Goal: Task Accomplishment & Management: Use online tool/utility

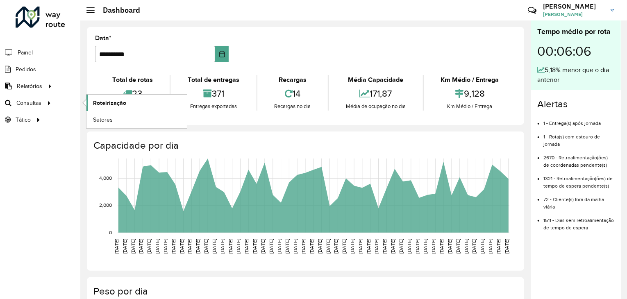
click at [98, 97] on link "Roteirização" at bounding box center [137, 103] width 100 height 16
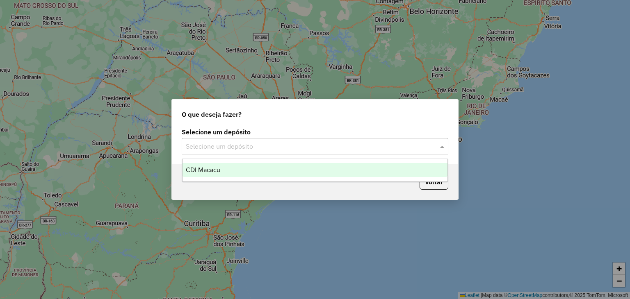
click at [233, 153] on div "Selecione um depósito" at bounding box center [315, 146] width 266 height 16
click at [227, 168] on div "CDI Macacu" at bounding box center [314, 170] width 265 height 14
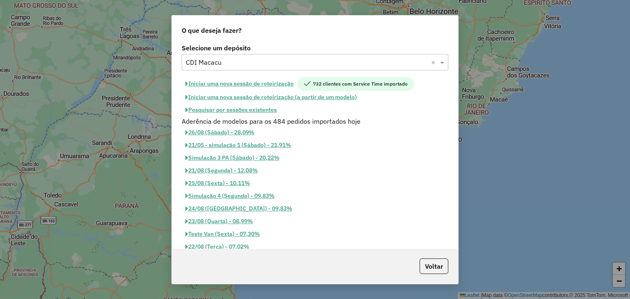
click at [210, 113] on button "Pesquisar por sessões existentes" at bounding box center [231, 110] width 99 height 13
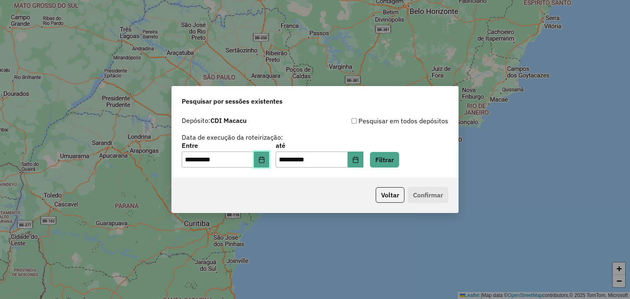
click at [261, 164] on button "Choose Date" at bounding box center [262, 160] width 16 height 16
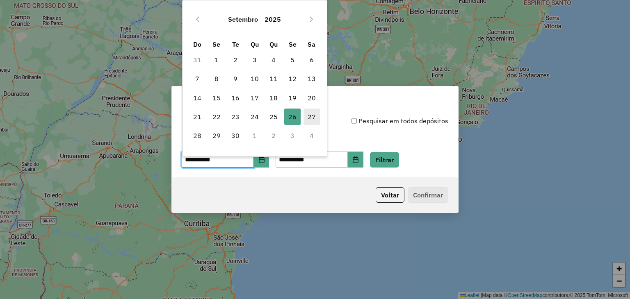
click at [307, 112] on span "27" at bounding box center [311, 117] width 16 height 16
type input "**********"
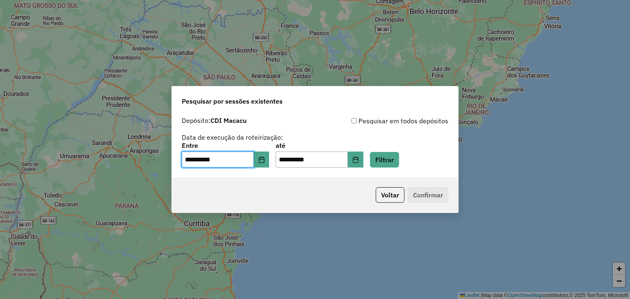
click at [421, 164] on div "**********" at bounding box center [315, 155] width 266 height 25
click at [399, 160] on button "Filtrar" at bounding box center [384, 160] width 29 height 16
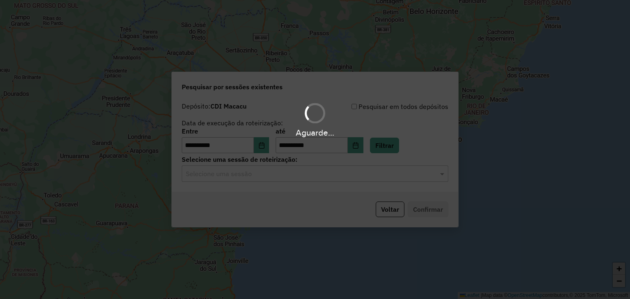
click at [312, 176] on div "Aguarde..." at bounding box center [315, 149] width 630 height 299
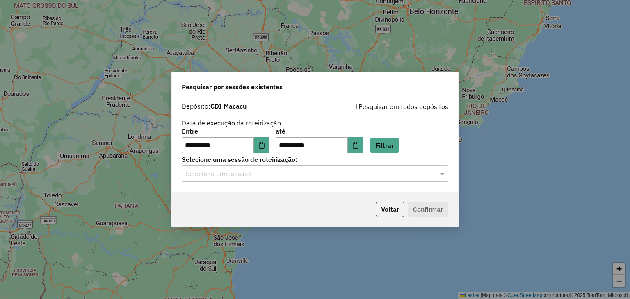
click at [312, 176] on input "text" at bounding box center [307, 174] width 242 height 10
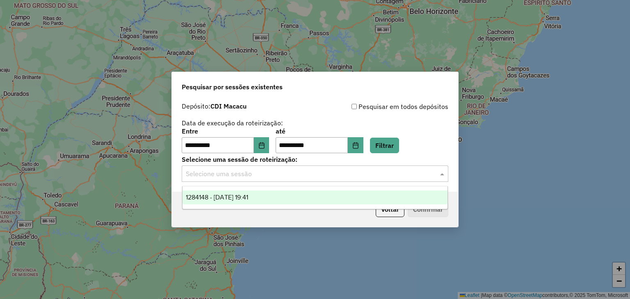
click at [295, 197] on div "1284148 - 27/09/2025 19:41" at bounding box center [314, 198] width 265 height 14
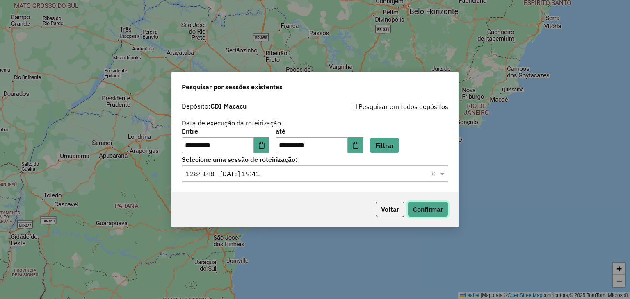
click at [432, 210] on button "Confirmar" at bounding box center [428, 210] width 41 height 16
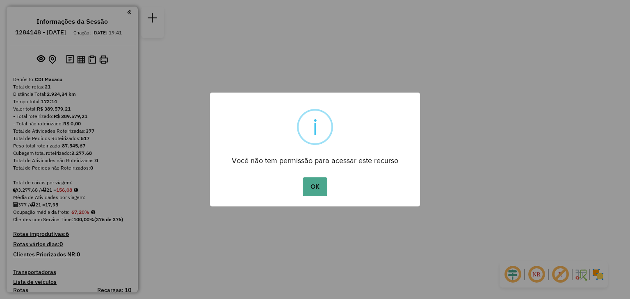
click at [308, 176] on div "OK No Cancel" at bounding box center [315, 186] width 210 height 23
click at [312, 180] on button "OK" at bounding box center [315, 187] width 24 height 19
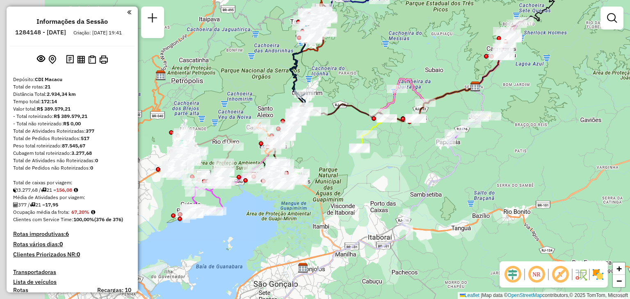
drag, startPoint x: 241, startPoint y: 221, endPoint x: 330, endPoint y: 228, distance: 89.3
click at [330, 228] on div "Janela de atendimento Grade de atendimento Capacidade Transportadoras Veículos …" at bounding box center [315, 149] width 630 height 299
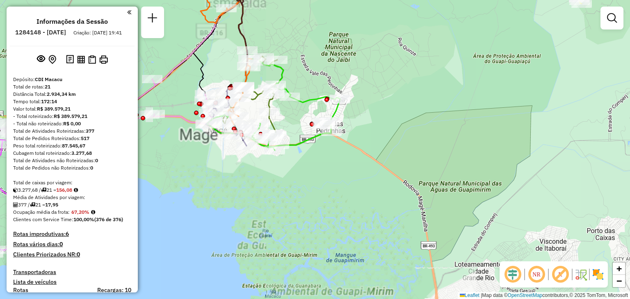
drag, startPoint x: 221, startPoint y: 153, endPoint x: 219, endPoint y: 180, distance: 26.7
click at [219, 179] on div "Janela de atendimento Grade de atendimento Capacidade Transportadoras Veículos …" at bounding box center [315, 149] width 630 height 299
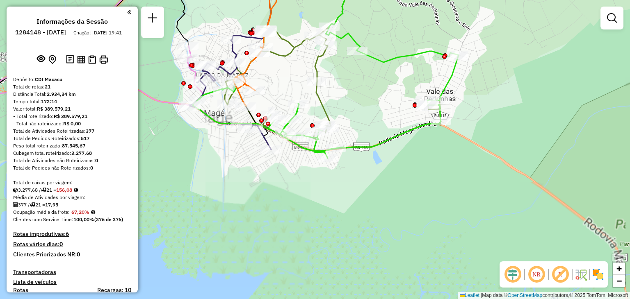
drag, startPoint x: 219, startPoint y: 180, endPoint x: 219, endPoint y: 186, distance: 6.6
click at [219, 186] on div "Janela de atendimento Grade de atendimento Capacidade Transportadoras Veículos …" at bounding box center [315, 149] width 630 height 299
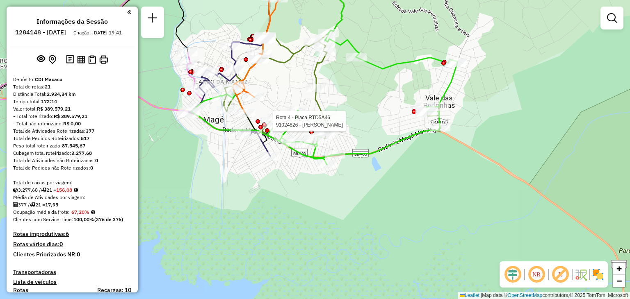
select select "**********"
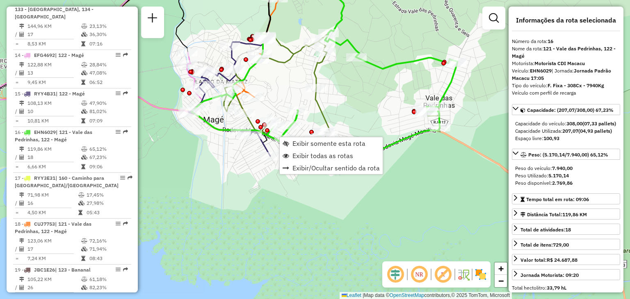
scroll to position [960, 0]
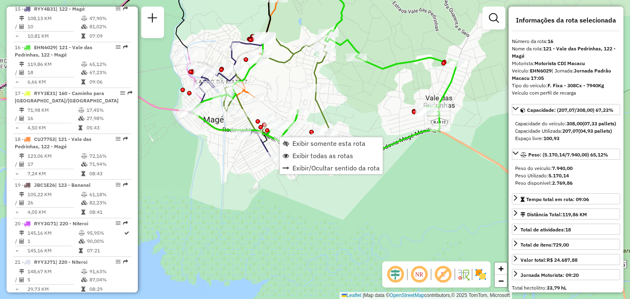
click at [236, 153] on div "Janela de atendimento Grade de atendimento Capacidade Transportadoras Veículos …" at bounding box center [315, 149] width 630 height 299
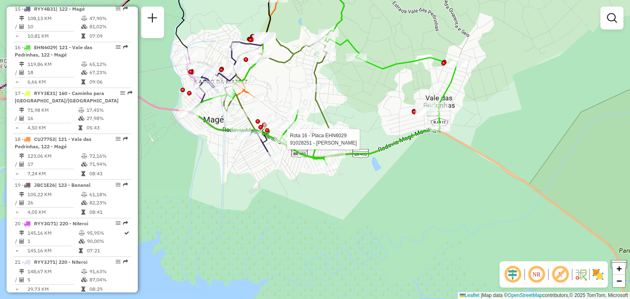
select select "**********"
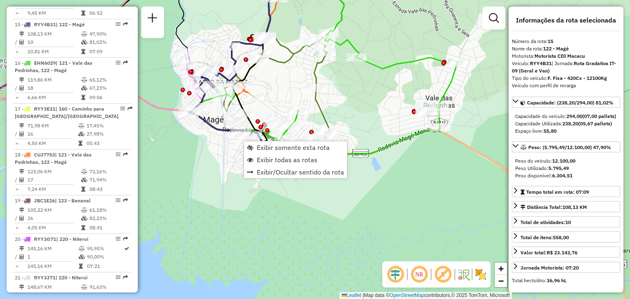
scroll to position [941, 0]
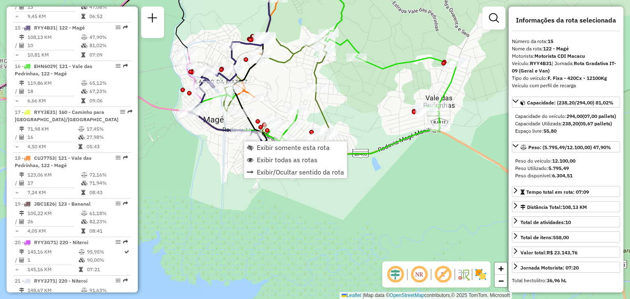
click at [214, 150] on div "Janela de atendimento Grade de atendimento Capacidade Transportadoras Veículos …" at bounding box center [315, 149] width 630 height 299
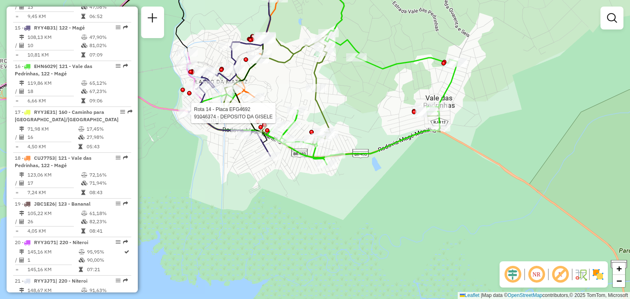
select select "**********"
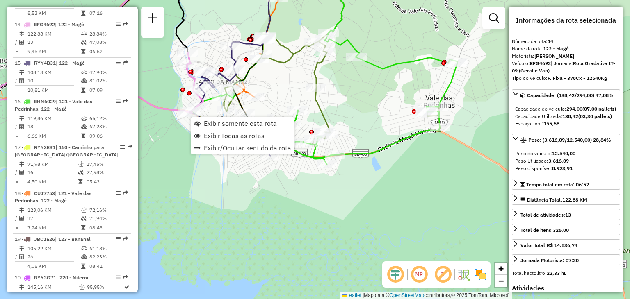
scroll to position [902, 0]
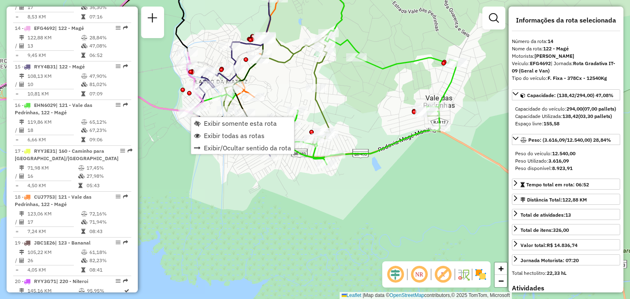
click at [192, 178] on div "Janela de atendimento Grade de atendimento Capacidade Transportadoras Veículos …" at bounding box center [315, 149] width 630 height 299
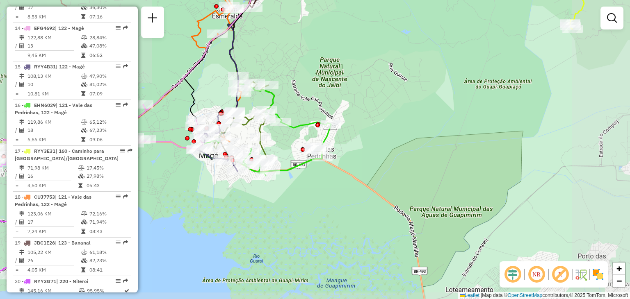
drag, startPoint x: 270, startPoint y: 264, endPoint x: 279, endPoint y: 270, distance: 10.9
click at [279, 270] on div "Janela de atendimento Grade de atendimento Capacidade Transportadoras Veículos …" at bounding box center [315, 149] width 630 height 299
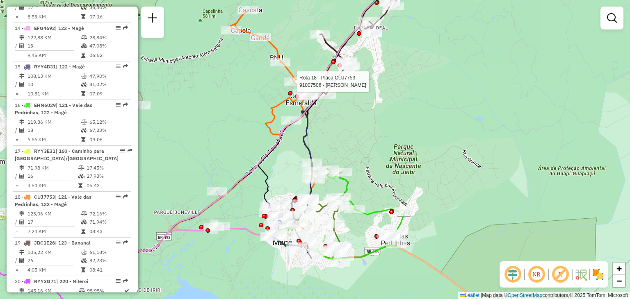
select select "**********"
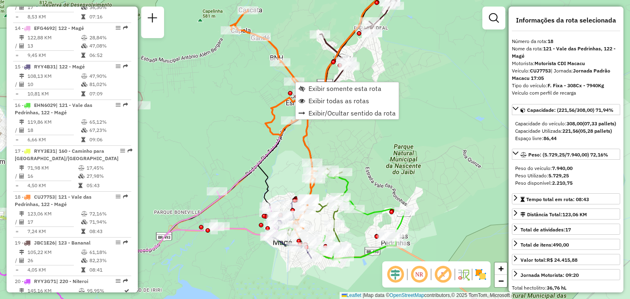
scroll to position [960, 0]
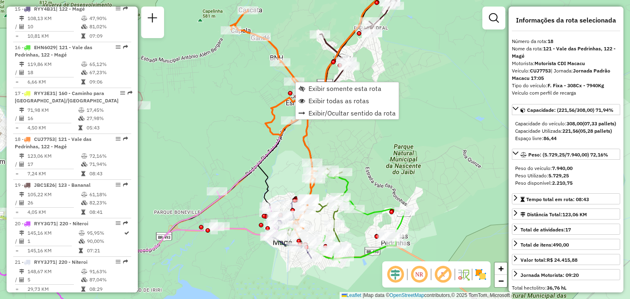
click at [218, 117] on div "Janela de atendimento Grade de atendimento Capacidade Transportadoras Veículos …" at bounding box center [315, 149] width 630 height 299
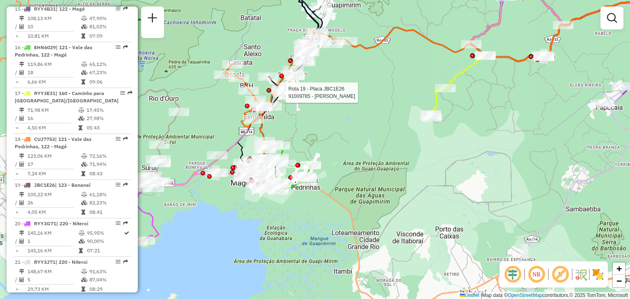
select select "**********"
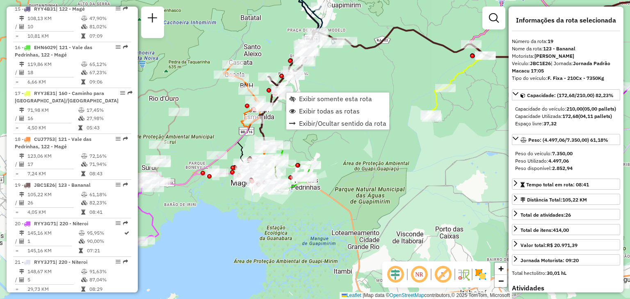
drag, startPoint x: 200, startPoint y: 114, endPoint x: 239, endPoint y: 102, distance: 40.5
click at [200, 114] on div "Janela de atendimento Grade de atendimento Capacidade Transportadoras Veículos …" at bounding box center [315, 149] width 630 height 299
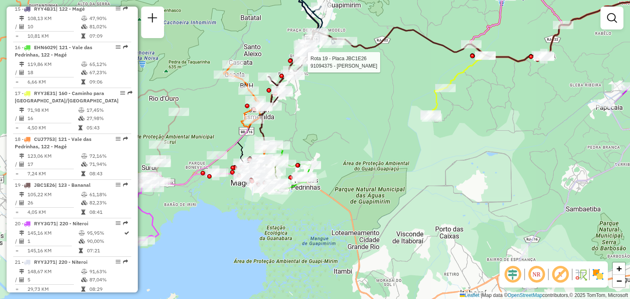
select select "**********"
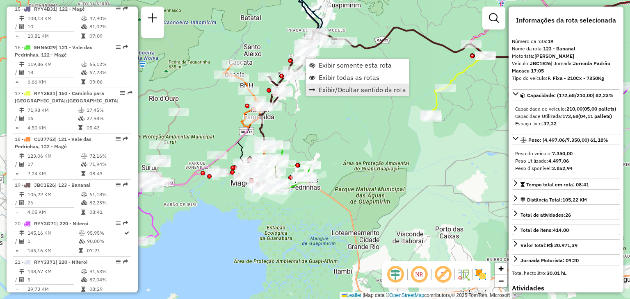
drag, startPoint x: 360, startPoint y: 138, endPoint x: 352, endPoint y: 91, distance: 47.9
click at [362, 138] on div "Janela de atendimento Grade de atendimento Capacidade Transportadoras Veículos …" at bounding box center [315, 149] width 630 height 299
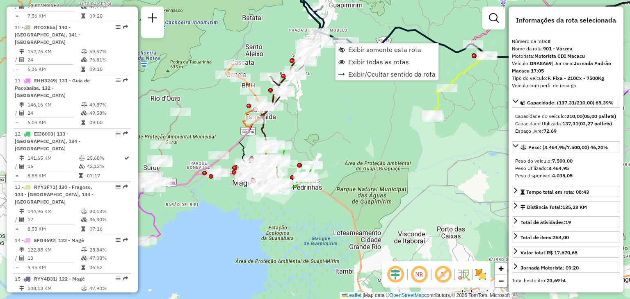
scroll to position [642, 0]
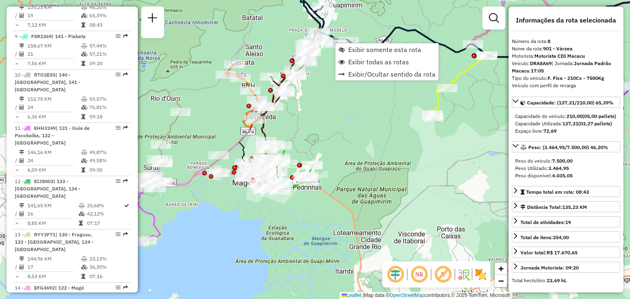
drag, startPoint x: 197, startPoint y: 59, endPoint x: 195, endPoint y: 89, distance: 30.0
click at [197, 72] on div "Rota 19 - Placa JBC1E26 91042111 - SITIO SERTaO Rota 18 - Placa CUJ7753 9102048…" at bounding box center [315, 149] width 630 height 299
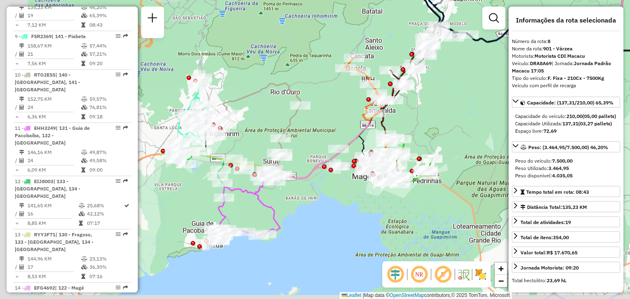
drag, startPoint x: 195, startPoint y: 105, endPoint x: 367, endPoint y: 59, distance: 178.4
click at [367, 59] on div "Janela de atendimento Grade de atendimento Capacidade Transportadoras Veículos …" at bounding box center [315, 149] width 630 height 299
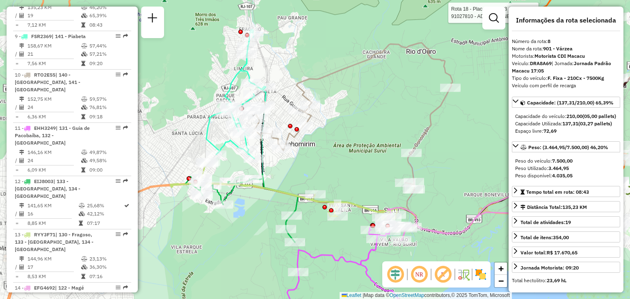
drag, startPoint x: 296, startPoint y: 54, endPoint x: 269, endPoint y: 76, distance: 35.3
click at [297, 53] on div "Rota 18 - Placa CUJ7753 91027810 - ADENIRA ANESIA FERRE Rota 9 - Placa FSR2369 …" at bounding box center [315, 149] width 630 height 299
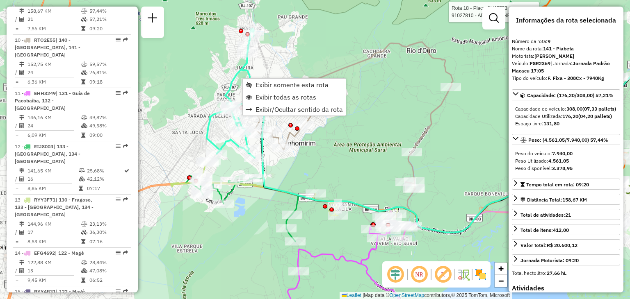
scroll to position [681, 0]
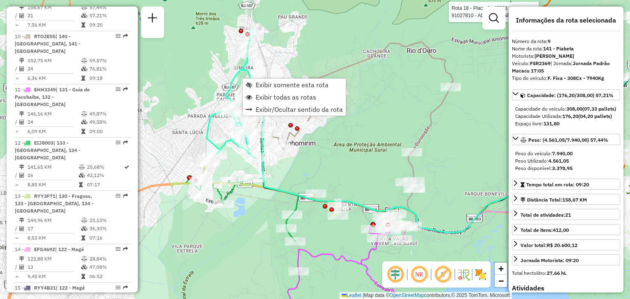
click at [214, 73] on div "Rota 18 - Placa CUJ7753 91027810 - ADENIRA ANESIA FERRE Janela de atendimento G…" at bounding box center [315, 149] width 630 height 299
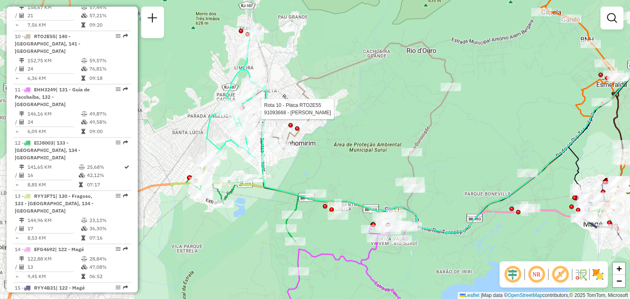
select select "**********"
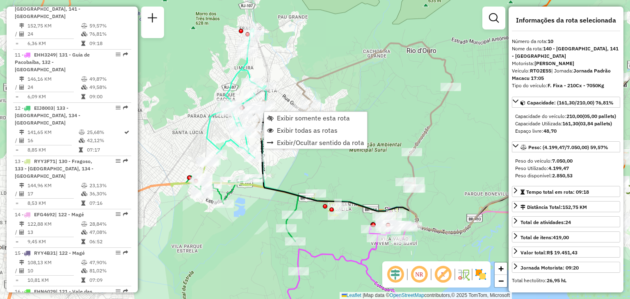
scroll to position [719, 0]
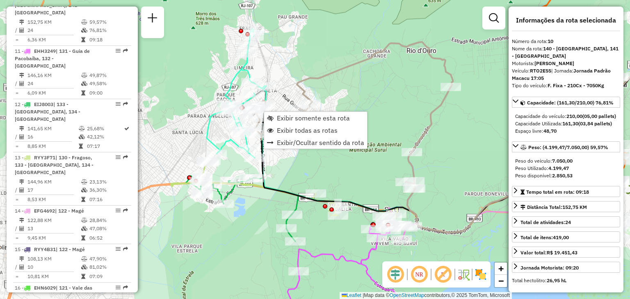
click at [167, 114] on div "Janela de atendimento Grade de atendimento Capacidade Transportadoras Veículos …" at bounding box center [315, 149] width 630 height 299
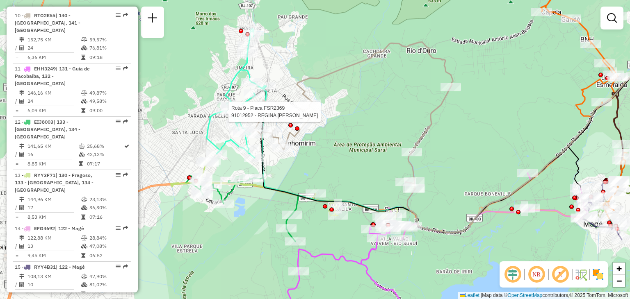
select select "**********"
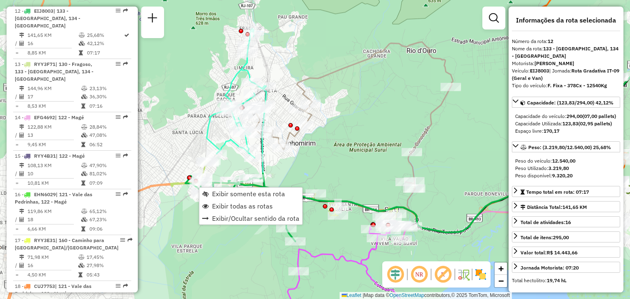
scroll to position [810, 0]
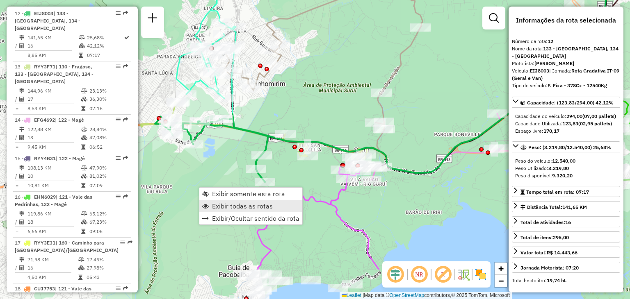
drag, startPoint x: 286, startPoint y: 256, endPoint x: 257, endPoint y: 201, distance: 62.2
click at [257, 201] on hb-router-mapa "Exibir somente esta rota Exibir todas as rotas Exibir/Ocultar sentido da rota I…" at bounding box center [315, 149] width 630 height 299
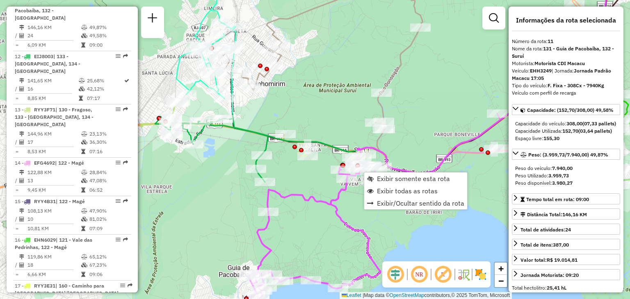
scroll to position [765, 0]
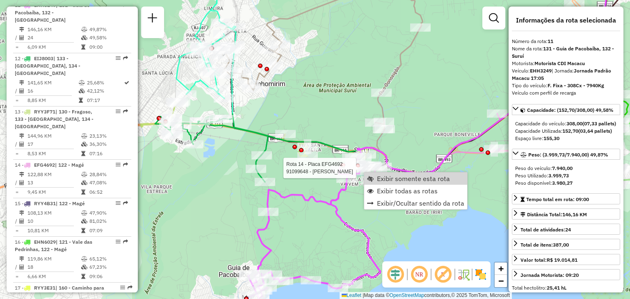
click at [394, 157] on div "Rota 14 - Placa EFG4692 91004745 - JURACI BARBOZA BICAL Rota 14 - Placa EFG4692…" at bounding box center [315, 149] width 630 height 299
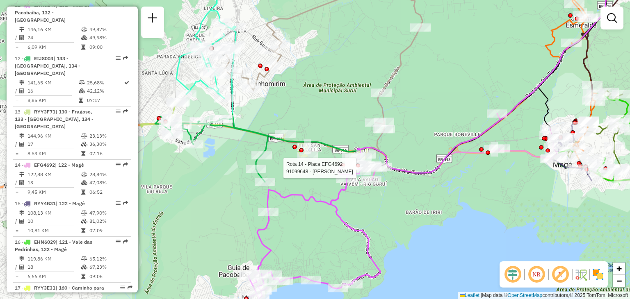
select select "**********"
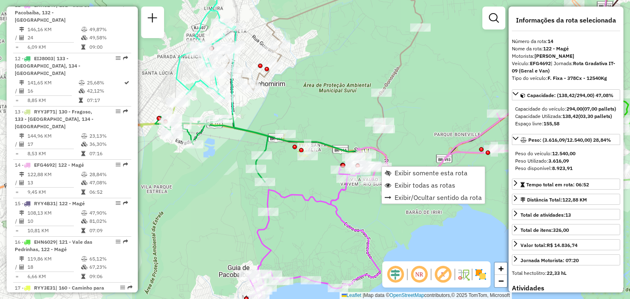
scroll to position [902, 0]
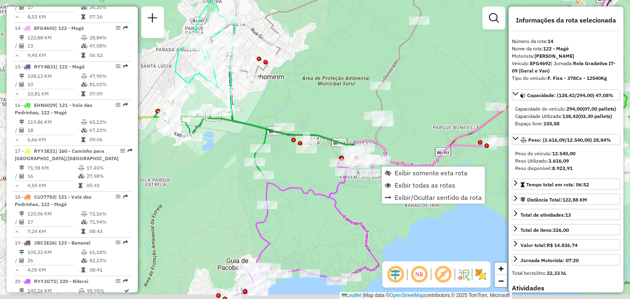
drag, startPoint x: 351, startPoint y: 203, endPoint x: 349, endPoint y: 155, distance: 48.0
click at [349, 155] on div "Janela de atendimento Grade de atendimento Capacidade Transportadoras Veículos …" at bounding box center [315, 149] width 630 height 299
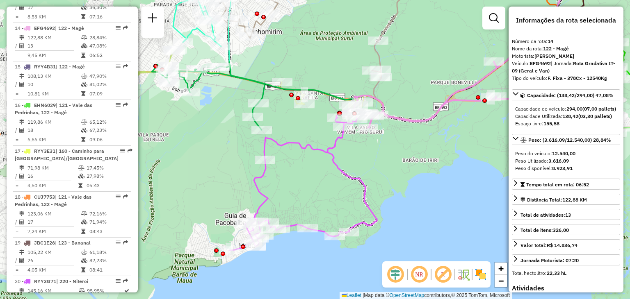
click at [387, 160] on div "Janela de atendimento Grade de atendimento Capacidade Transportadoras Veículos …" at bounding box center [315, 149] width 630 height 299
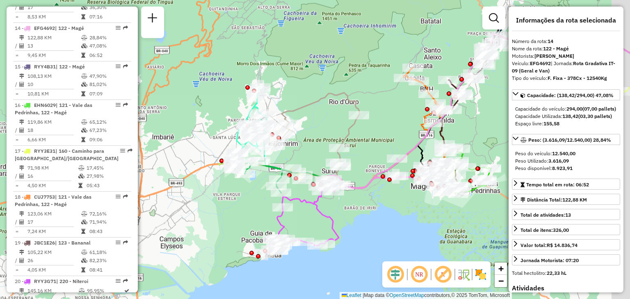
drag, startPoint x: 412, startPoint y: 138, endPoint x: 360, endPoint y: 189, distance: 73.1
click at [360, 189] on icon at bounding box center [377, 175] width 100 height 33
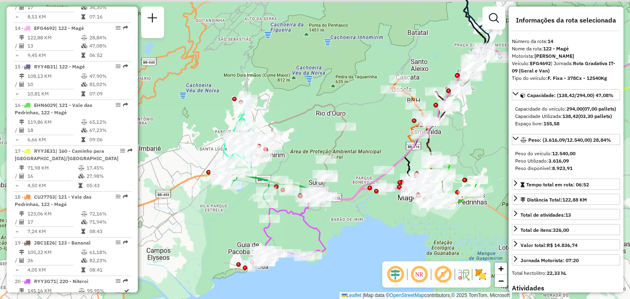
drag, startPoint x: 386, startPoint y: 123, endPoint x: 326, endPoint y: 145, distance: 63.7
click at [328, 145] on div "Janela de atendimento Grade de atendimento Capacidade Transportadoras Veículos …" at bounding box center [315, 149] width 630 height 299
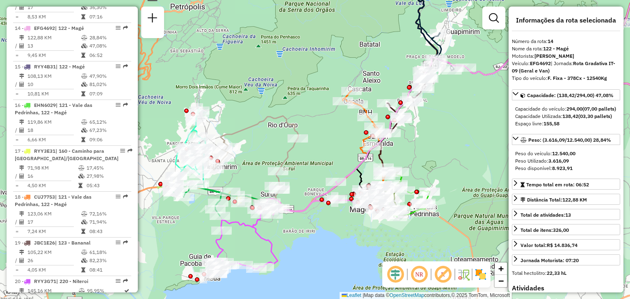
click at [428, 170] on div "Janela de atendimento Grade de atendimento Capacidade Transportadoras Veículos …" at bounding box center [315, 149] width 630 height 299
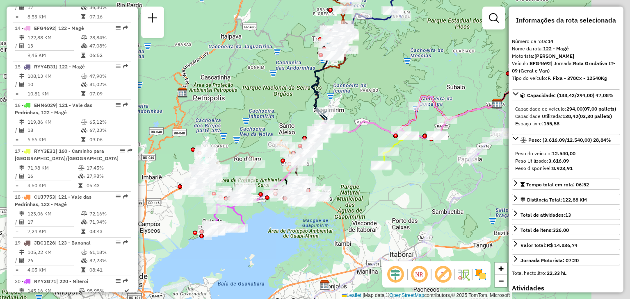
drag, startPoint x: 449, startPoint y: 164, endPoint x: 275, endPoint y: 179, distance: 175.3
click at [275, 179] on div "Janela de atendimento Grade de atendimento Capacidade Transportadoras Veículos …" at bounding box center [315, 149] width 630 height 299
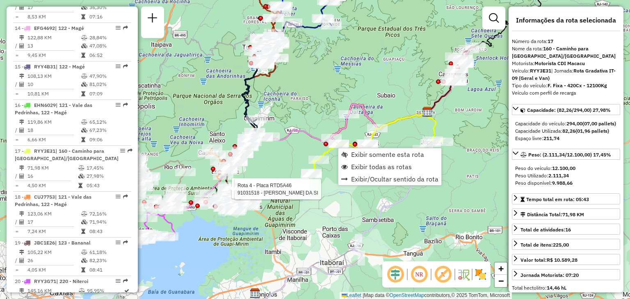
scroll to position [960, 0]
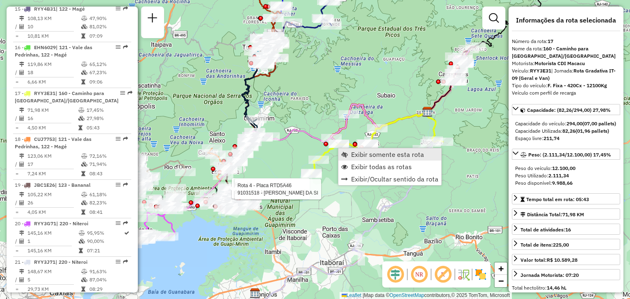
click at [351, 148] on link "Exibir somente esta rota" at bounding box center [389, 154] width 103 height 12
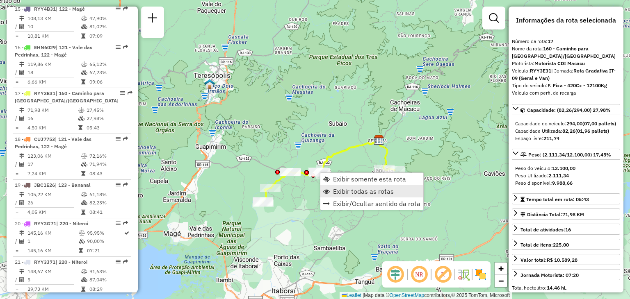
click at [359, 190] on span "Exibir todas as rotas" at bounding box center [363, 191] width 61 height 7
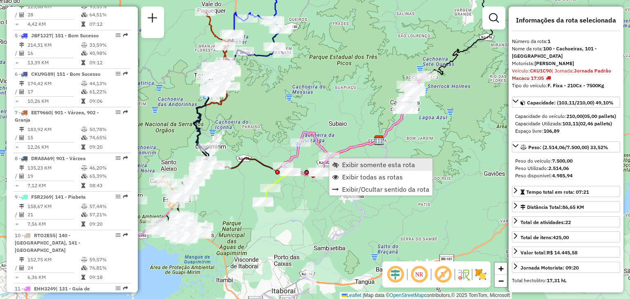
scroll to position [321, 0]
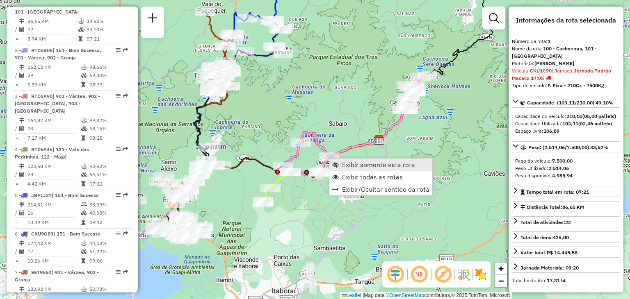
click at [346, 164] on span "Exibir somente esta rota" at bounding box center [378, 165] width 73 height 7
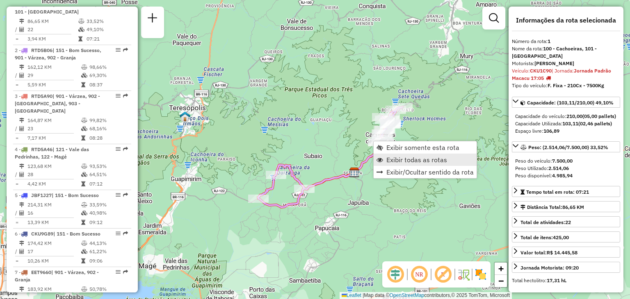
click at [407, 159] on span "Exibir todas as rotas" at bounding box center [416, 160] width 61 height 7
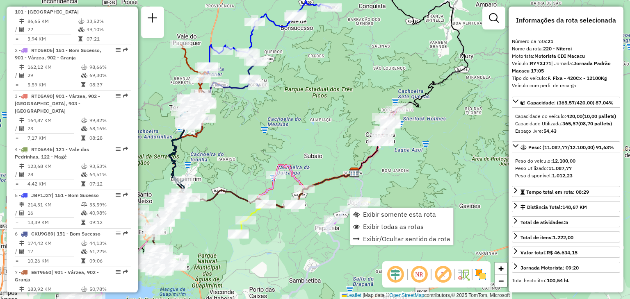
scroll to position [960, 0]
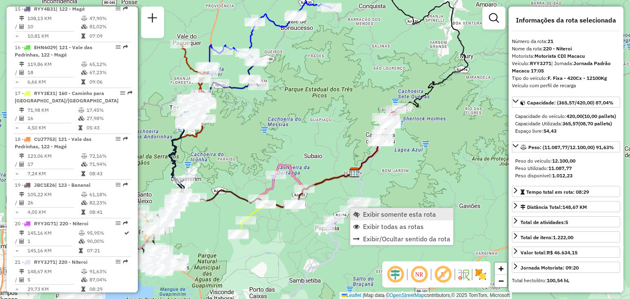
click at [358, 212] on span "Exibir somente esta rota" at bounding box center [356, 214] width 7 height 7
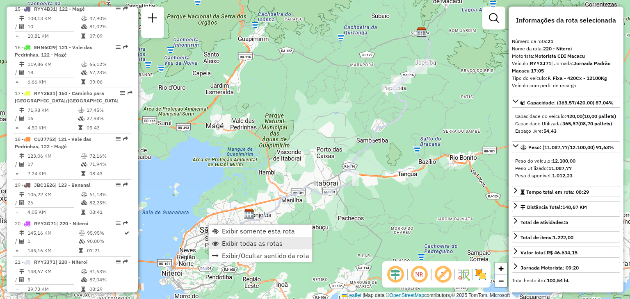
click at [241, 241] on span "Exibir todas as rotas" at bounding box center [252, 243] width 61 height 7
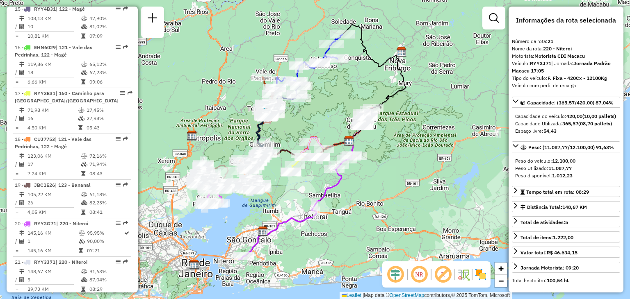
drag, startPoint x: 233, startPoint y: 237, endPoint x: 269, endPoint y: 244, distance: 36.4
click at [269, 244] on icon at bounding box center [296, 200] width 114 height 118
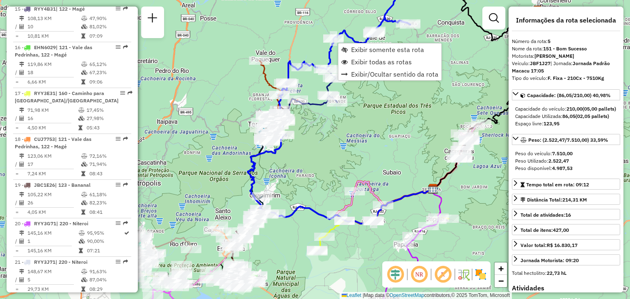
scroll to position [505, 0]
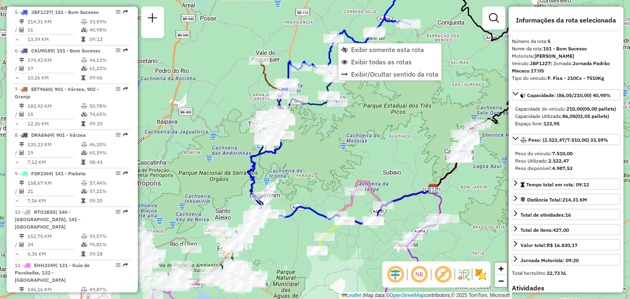
click at [297, 32] on div "Janela de atendimento Grade de atendimento Capacidade Transportadoras Veículos …" at bounding box center [315, 149] width 630 height 299
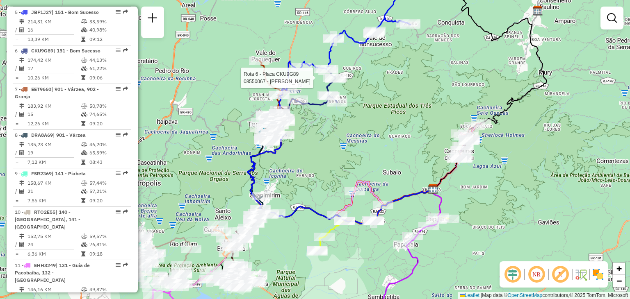
select select "**********"
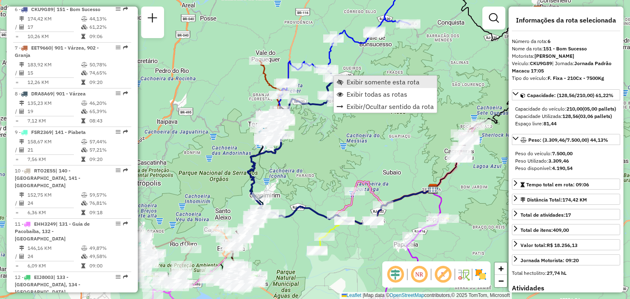
scroll to position [551, 0]
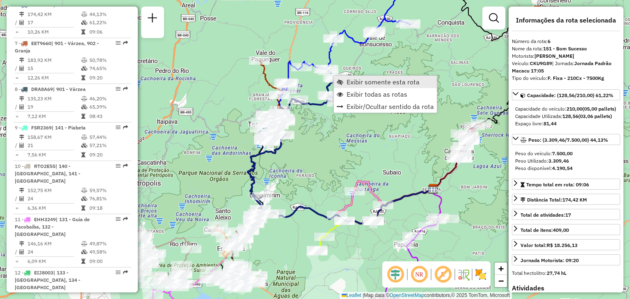
click at [355, 81] on span "Exibir somente esta rota" at bounding box center [382, 82] width 73 height 7
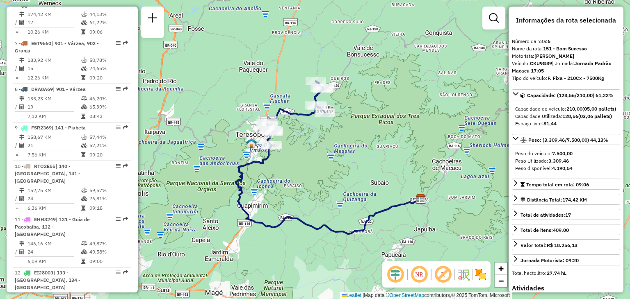
drag, startPoint x: 333, startPoint y: 100, endPoint x: 348, endPoint y: 109, distance: 16.9
click at [348, 109] on div "Janela de atendimento Grade de atendimento Capacidade Transportadoras Veículos …" at bounding box center [315, 149] width 630 height 299
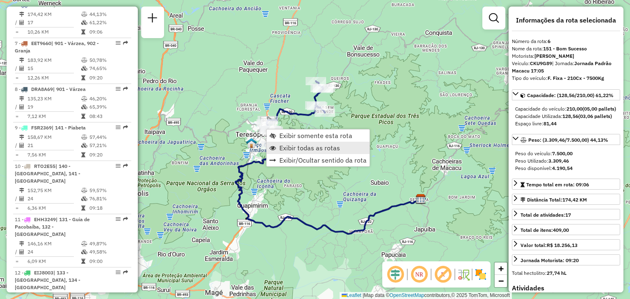
click at [289, 149] on span "Exibir todas as rotas" at bounding box center [309, 148] width 61 height 7
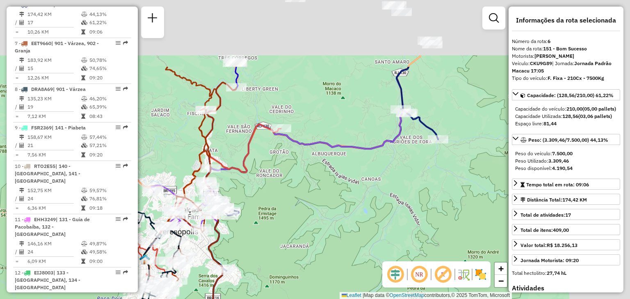
drag, startPoint x: 254, startPoint y: 107, endPoint x: 212, endPoint y: 196, distance: 98.1
click at [212, 192] on div "Rota 6 - Placa CKU9G89 08500397 - [PERSON_NAME] de atendimento Grade de atendim…" at bounding box center [315, 149] width 630 height 299
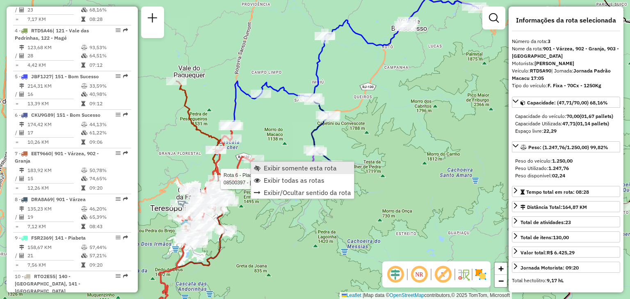
scroll to position [413, 0]
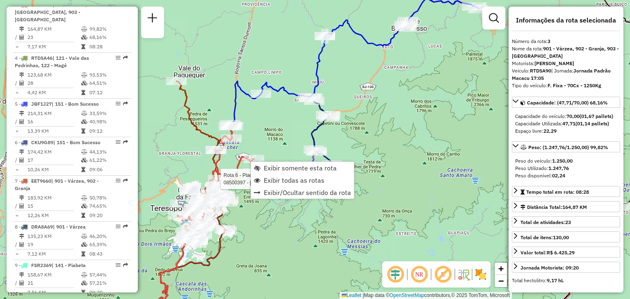
click at [165, 169] on div "Rota 6 - Placa CKU9G89 08500397 - [PERSON_NAME] de atendimento Grade de atendim…" at bounding box center [315, 149] width 630 height 299
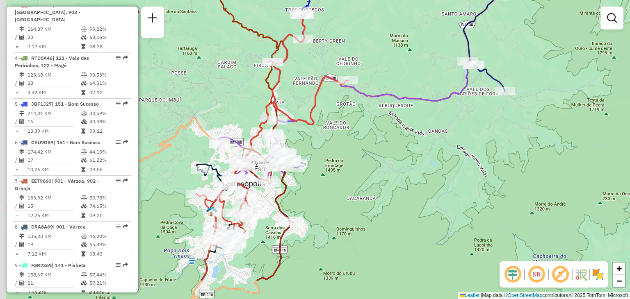
click at [349, 145] on div "Janela de atendimento Grade de atendimento Capacidade Transportadoras Veículos …" at bounding box center [315, 149] width 630 height 299
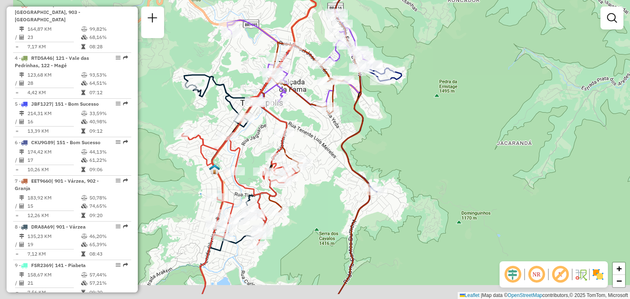
drag, startPoint x: 287, startPoint y: 164, endPoint x: 337, endPoint y: 143, distance: 53.7
click at [337, 143] on div "Janela de atendimento Grade de atendimento Capacidade Transportadoras Veículos …" at bounding box center [315, 149] width 630 height 299
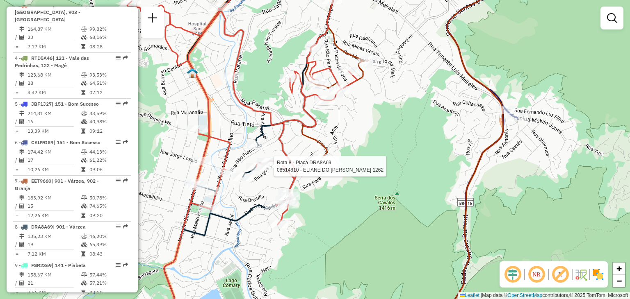
select select "**********"
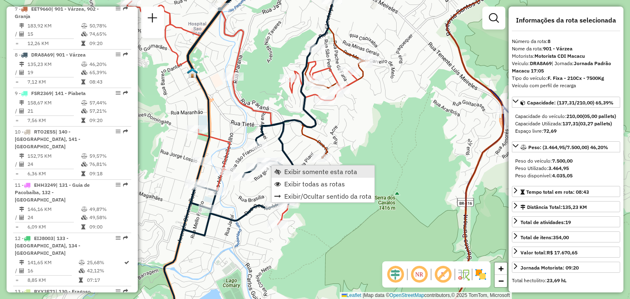
scroll to position [642, 0]
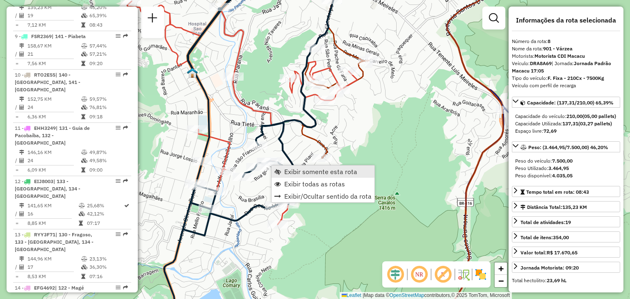
click at [285, 169] on span "Exibir somente esta rota" at bounding box center [320, 172] width 73 height 7
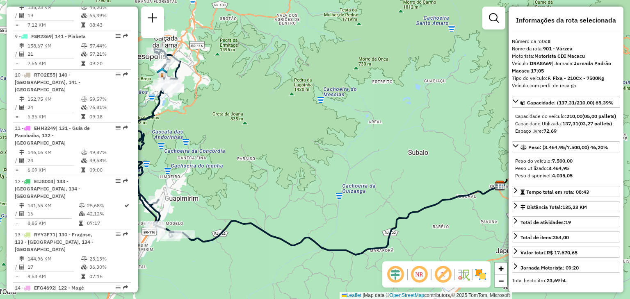
drag, startPoint x: 230, startPoint y: 168, endPoint x: 275, endPoint y: 219, distance: 68.3
click at [275, 219] on div "Janela de atendimento Grade de atendimento Capacidade Transportadoras Veículos …" at bounding box center [315, 149] width 630 height 299
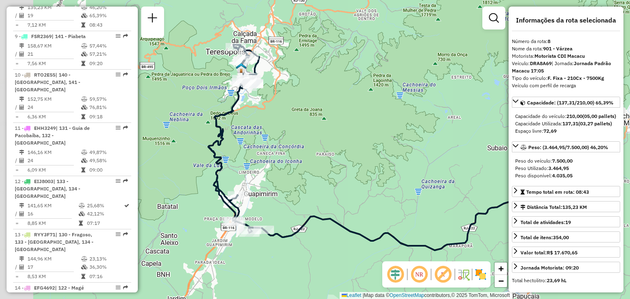
drag, startPoint x: 272, startPoint y: 219, endPoint x: 306, endPoint y: 162, distance: 65.9
click at [306, 162] on div "Janela de atendimento Grade de atendimento Capacidade Transportadoras Veículos …" at bounding box center [315, 149] width 630 height 299
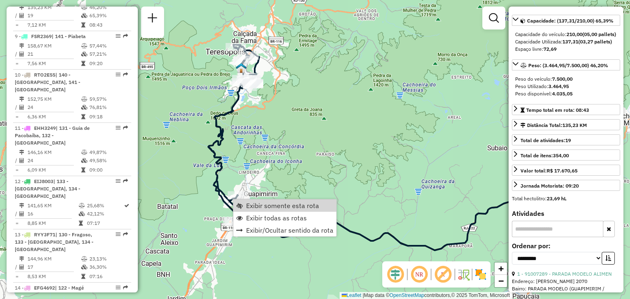
scroll to position [164, 0]
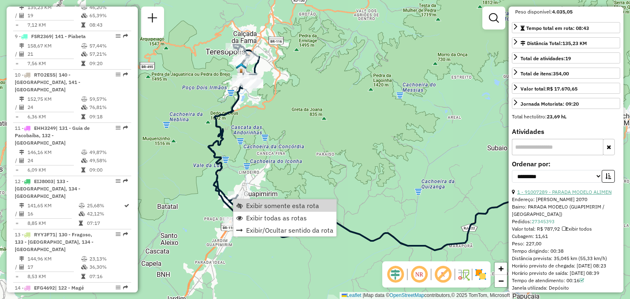
click at [535, 195] on link "1 - 91007289 - PARADA MODELO ALIMEN" at bounding box center [564, 192] width 94 height 6
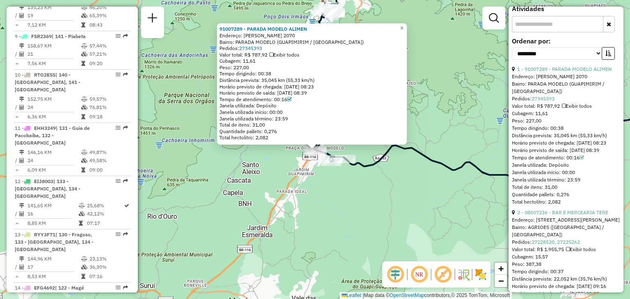
scroll to position [328, 0]
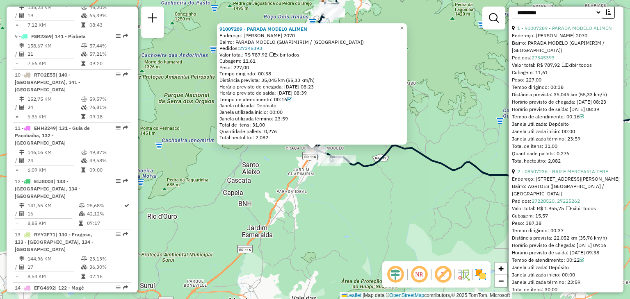
click at [344, 192] on div "91007289 - PARADA MODELO ALIMEN Endereço: R [PERSON_NAME] 2070 Bairro: PARADA M…" at bounding box center [315, 149] width 630 height 299
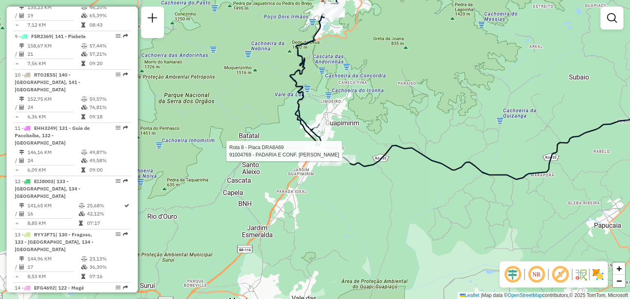
select select "**********"
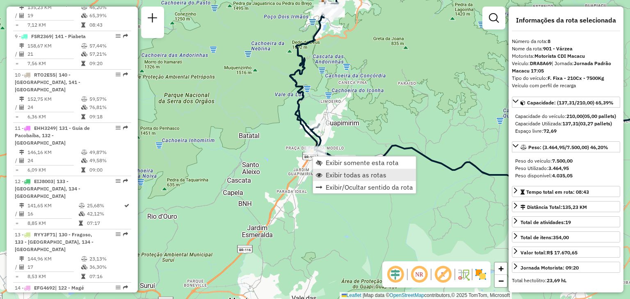
click at [352, 178] on span "Exibir todas as rotas" at bounding box center [356, 175] width 61 height 7
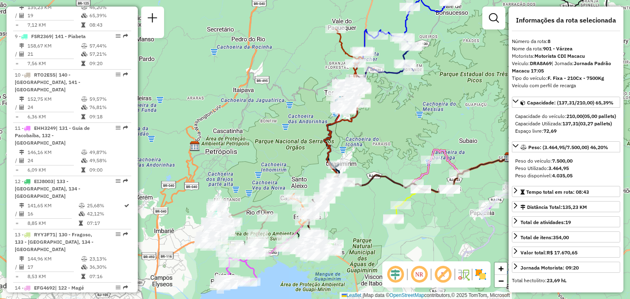
drag, startPoint x: 333, startPoint y: 231, endPoint x: 358, endPoint y: 204, distance: 36.8
click at [358, 205] on div "Janela de atendimento Grade de atendimento Capacidade Transportadoras Veículos …" at bounding box center [315, 149] width 630 height 299
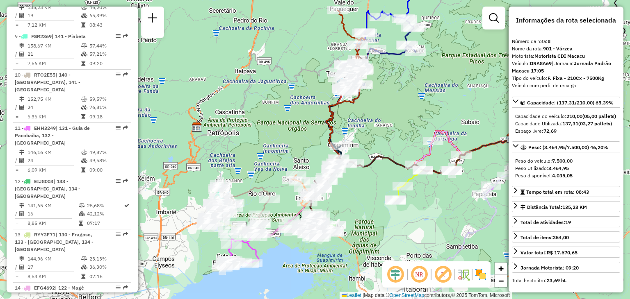
drag, startPoint x: 420, startPoint y: 225, endPoint x: 412, endPoint y: 221, distance: 8.6
click at [412, 221] on div "Janela de atendimento Grade de atendimento Capacidade Transportadoras Veículos …" at bounding box center [315, 149] width 630 height 299
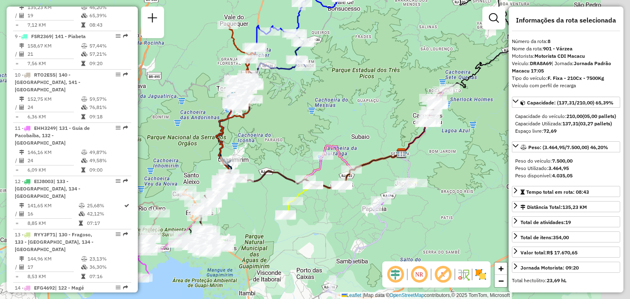
drag, startPoint x: 446, startPoint y: 125, endPoint x: 220, endPoint y: 115, distance: 225.7
click at [222, 115] on div "Janela de atendimento Grade de atendimento Capacidade Transportadoras Veículos …" at bounding box center [315, 149] width 630 height 299
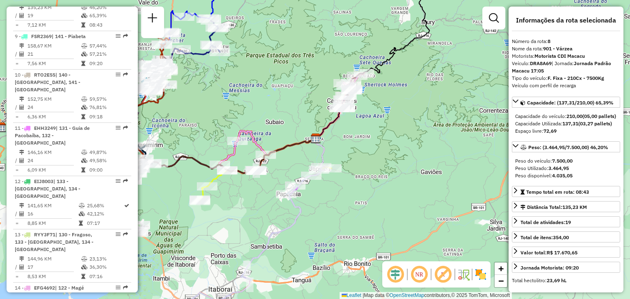
drag, startPoint x: 330, startPoint y: 193, endPoint x: 454, endPoint y: 77, distance: 170.6
click at [454, 79] on div "Rota 17 - Placa RYY3E31 91093908 - [PERSON_NAME] DA SILV Janela de atendimento …" at bounding box center [315, 149] width 630 height 299
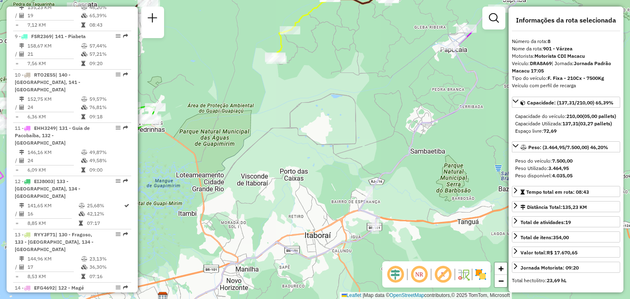
drag, startPoint x: 335, startPoint y: 118, endPoint x: 367, endPoint y: 189, distance: 77.6
click at [366, 189] on div "Janela de atendimento Grade de atendimento Capacidade Transportadoras Veículos …" at bounding box center [315, 149] width 630 height 299
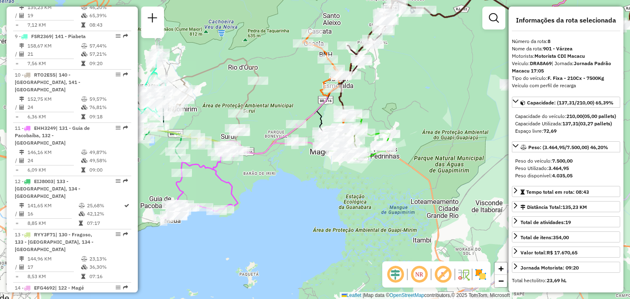
drag, startPoint x: 269, startPoint y: 192, endPoint x: 289, endPoint y: 198, distance: 21.4
click at [289, 198] on div "Janela de atendimento Grade de atendimento Capacidade Transportadoras Veículos …" at bounding box center [315, 149] width 630 height 299
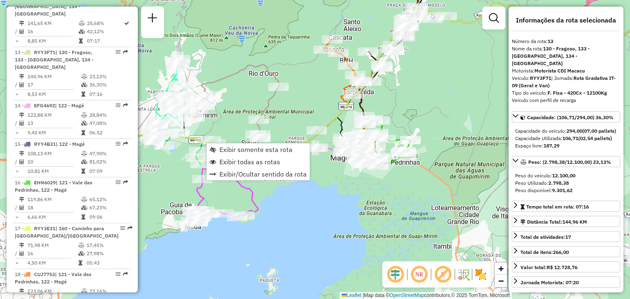
scroll to position [856, 0]
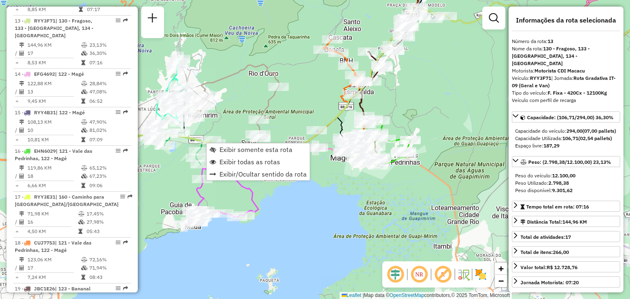
click at [233, 120] on div "Janela de atendimento Grade de atendimento Capacidade Transportadoras Veículos …" at bounding box center [315, 149] width 630 height 299
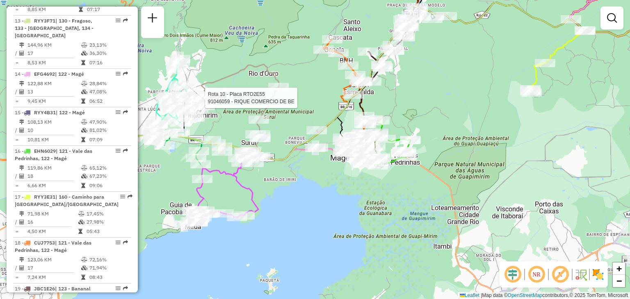
select select "**********"
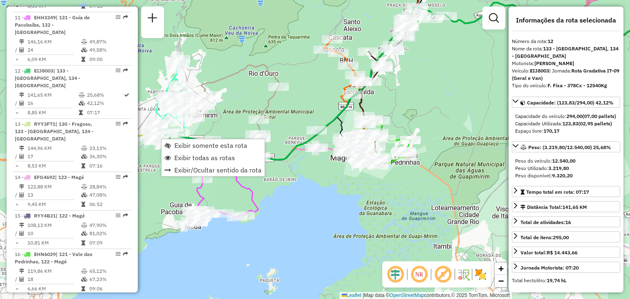
scroll to position [810, 0]
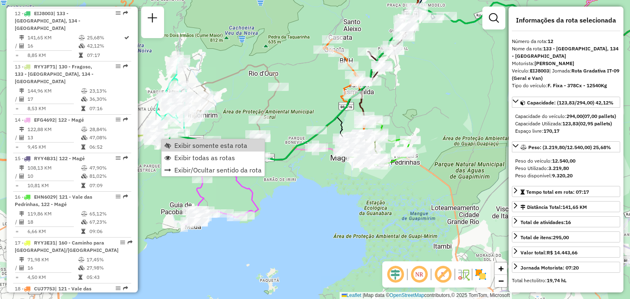
click at [235, 94] on div "Janela de atendimento Grade de atendimento Capacidade Transportadoras Veículos …" at bounding box center [315, 149] width 630 height 299
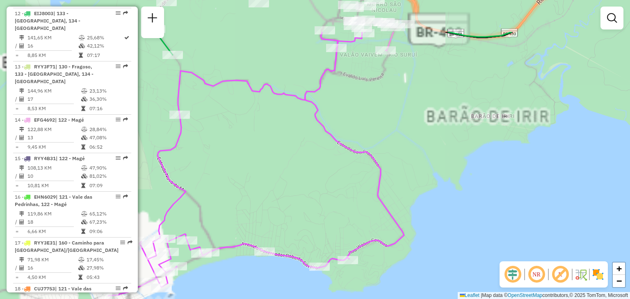
drag, startPoint x: 225, startPoint y: 176, endPoint x: 321, endPoint y: 229, distance: 109.7
click at [308, 228] on div "Janela de atendimento Grade de atendimento Capacidade Transportadoras Veículos …" at bounding box center [315, 149] width 630 height 299
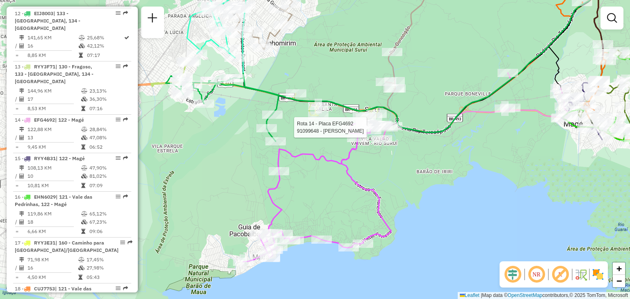
select select "**********"
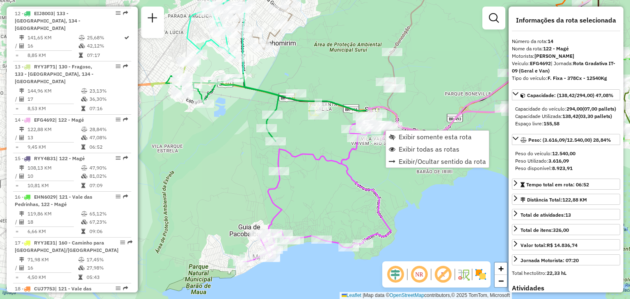
scroll to position [902, 0]
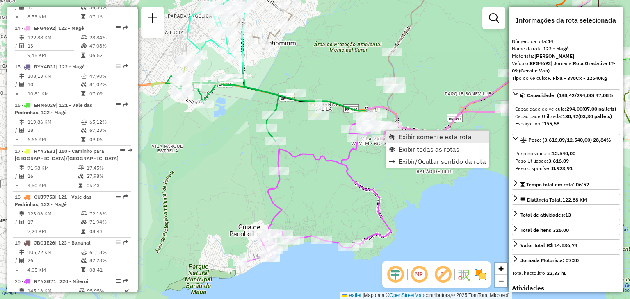
click at [398, 137] on link "Exibir somente esta rota" at bounding box center [437, 137] width 103 height 12
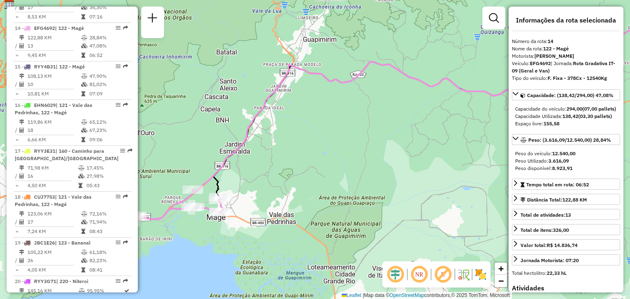
drag, startPoint x: 343, startPoint y: 168, endPoint x: 403, endPoint y: 146, distance: 64.6
click at [419, 135] on div "Janela de atendimento Grade de atendimento Capacidade Transportadoras Veículos …" at bounding box center [315, 149] width 630 height 299
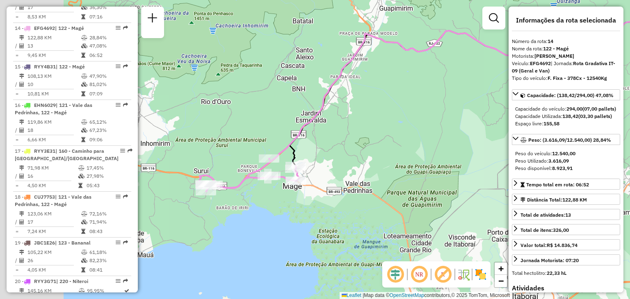
drag, startPoint x: 339, startPoint y: 185, endPoint x: 410, endPoint y: 157, distance: 76.2
click at [410, 157] on div "Janela de atendimento Grade de atendimento Capacidade Transportadoras Veículos …" at bounding box center [315, 149] width 630 height 299
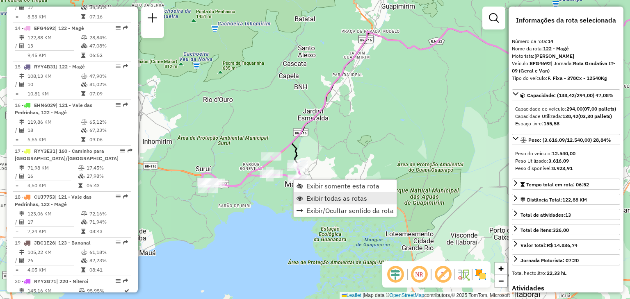
click at [328, 200] on span "Exibir todas as rotas" at bounding box center [336, 198] width 61 height 7
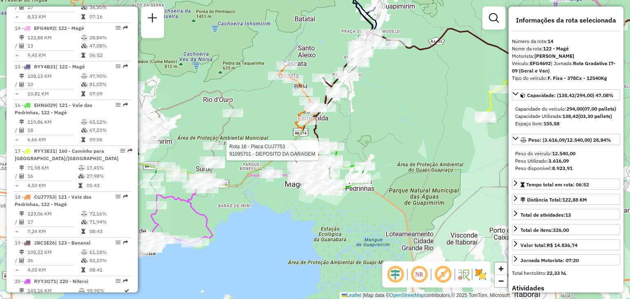
scroll to position [960, 0]
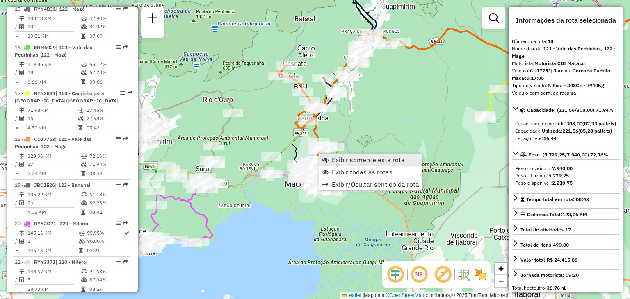
click at [332, 157] on span "Exibir somente esta rota" at bounding box center [368, 160] width 73 height 7
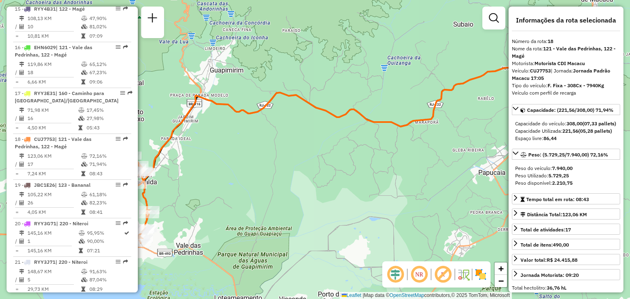
drag, startPoint x: 276, startPoint y: 167, endPoint x: 416, endPoint y: 125, distance: 146.2
click at [416, 125] on div "Janela de atendimento Grade de atendimento Capacidade Transportadoras Veículos …" at bounding box center [315, 149] width 630 height 299
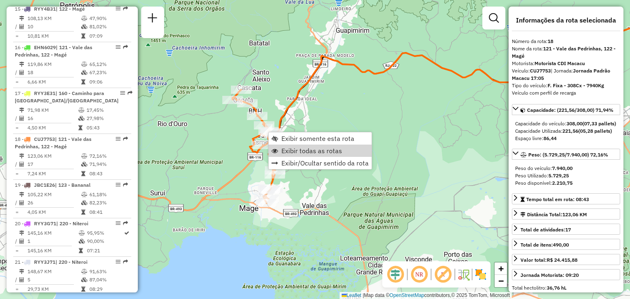
click at [253, 175] on div "Janela de atendimento Grade de atendimento Capacidade Transportadoras Veículos …" at bounding box center [315, 149] width 630 height 299
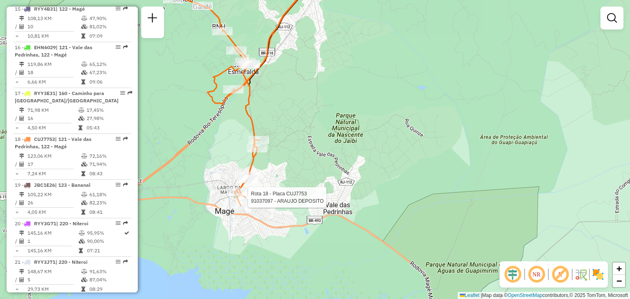
select select "**********"
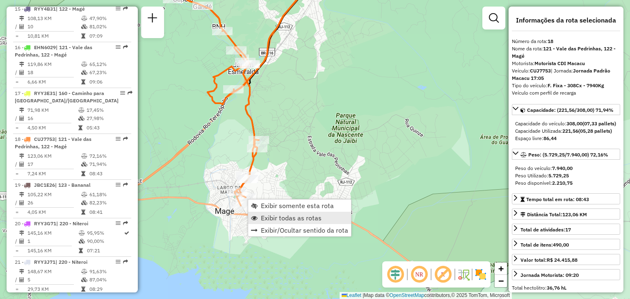
click at [276, 216] on span "Exibir todas as rotas" at bounding box center [291, 218] width 61 height 7
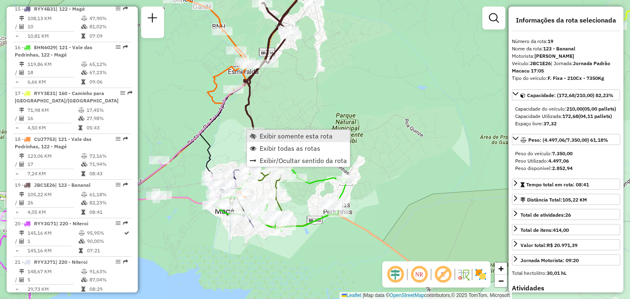
click at [277, 137] on span "Exibir somente esta rota" at bounding box center [296, 136] width 73 height 7
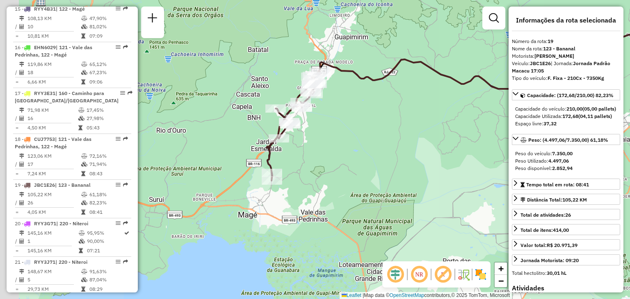
drag, startPoint x: 265, startPoint y: 187, endPoint x: 410, endPoint y: 123, distance: 158.6
click at [410, 123] on div "Janela de atendimento Grade de atendimento Capacidade Transportadoras Veículos …" at bounding box center [315, 149] width 630 height 299
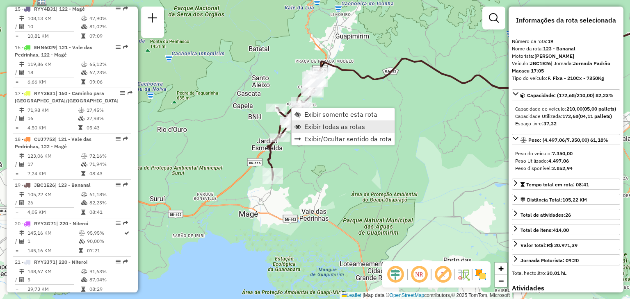
click at [330, 125] on span "Exibir todas as rotas" at bounding box center [334, 126] width 61 height 7
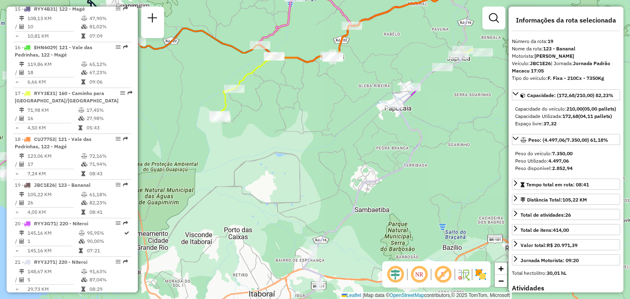
drag, startPoint x: 417, startPoint y: 197, endPoint x: 248, endPoint y: 174, distance: 170.1
click at [248, 174] on div "Janela de atendimento Grade de atendimento Capacidade Transportadoras Veículos …" at bounding box center [315, 149] width 630 height 299
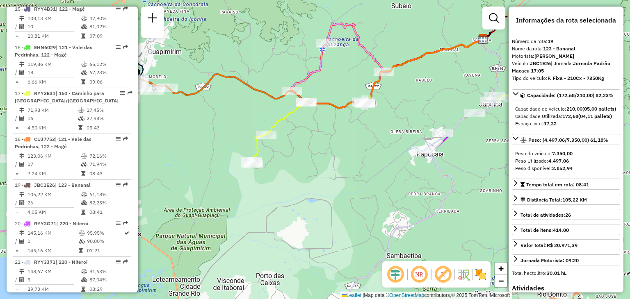
drag, startPoint x: 351, startPoint y: 164, endPoint x: 392, endPoint y: 224, distance: 72.2
click at [392, 224] on div "Janela de atendimento Grade de atendimento Capacidade Transportadoras Veículos …" at bounding box center [315, 149] width 630 height 299
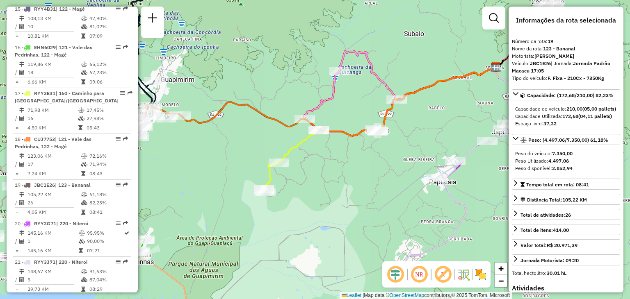
drag, startPoint x: 382, startPoint y: 210, endPoint x: 363, endPoint y: 211, distance: 18.5
click at [363, 211] on div "Janela de atendimento Grade de atendimento Capacidade Transportadoras Veículos …" at bounding box center [315, 149] width 630 height 299
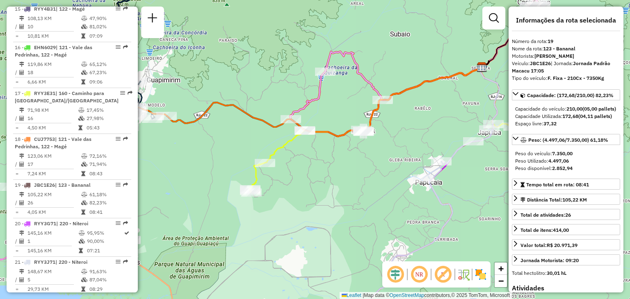
drag, startPoint x: 363, startPoint y: 211, endPoint x: 368, endPoint y: 211, distance: 4.5
click at [368, 211] on div "Janela de atendimento Grade de atendimento Capacidade Transportadoras Veículos …" at bounding box center [315, 149] width 630 height 299
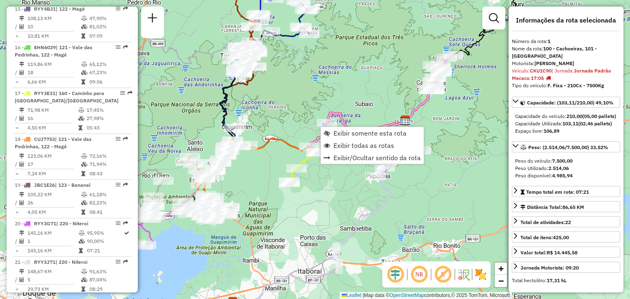
scroll to position [321, 0]
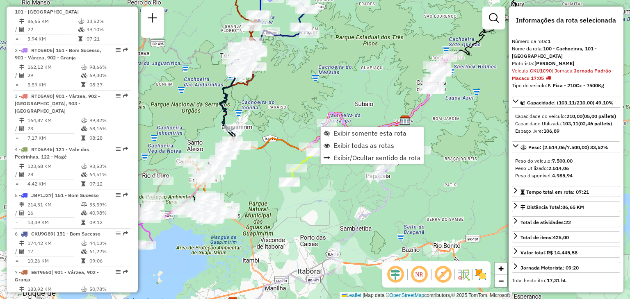
click at [327, 84] on div "Janela de atendimento Grade de atendimento Capacidade Transportadoras Veículos …" at bounding box center [315, 149] width 630 height 299
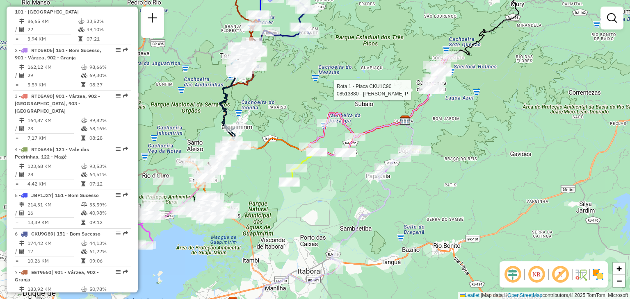
select select "**********"
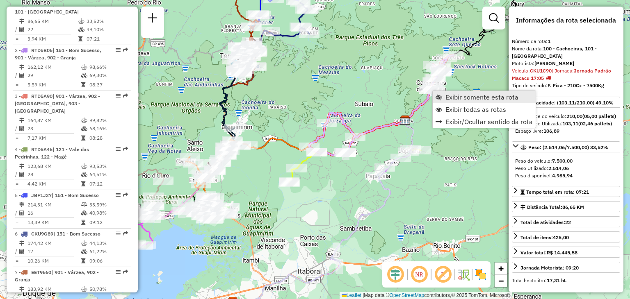
click at [444, 92] on link "Exibir somente esta rota" at bounding box center [484, 97] width 103 height 12
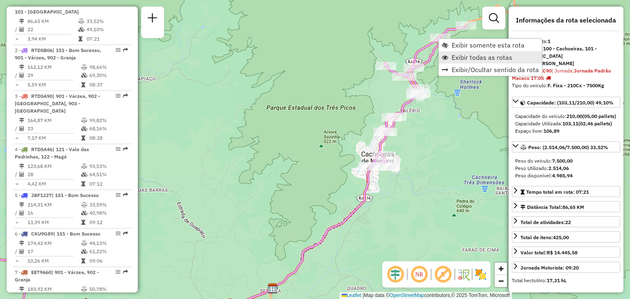
click at [445, 61] on link "Exibir todas as rotas" at bounding box center [490, 57] width 103 height 12
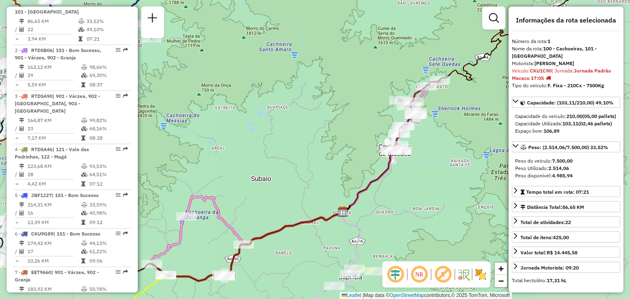
drag, startPoint x: 416, startPoint y: 222, endPoint x: 417, endPoint y: 120, distance: 102.1
click at [417, 121] on div "Janela de atendimento Grade de atendimento Capacidade Transportadoras Veículos …" at bounding box center [315, 149] width 630 height 299
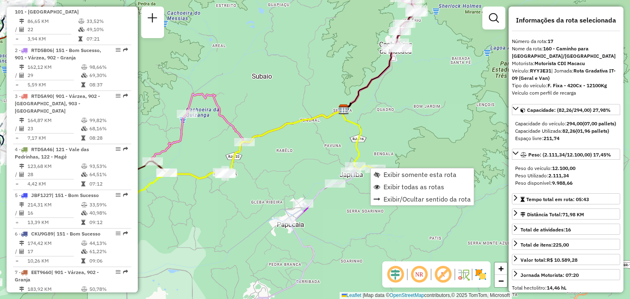
scroll to position [960, 0]
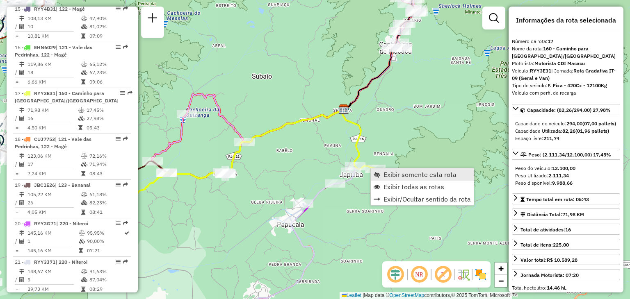
click at [381, 171] on link "Exibir somente esta rota" at bounding box center [422, 175] width 103 height 12
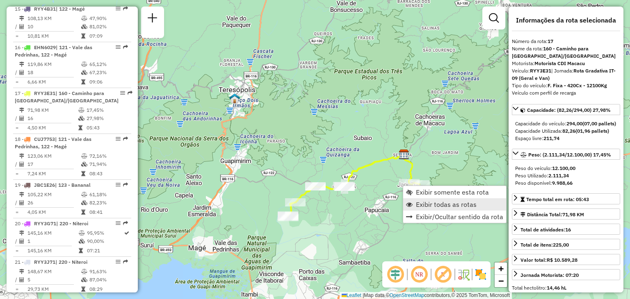
click at [420, 202] on span "Exibir todas as rotas" at bounding box center [446, 204] width 61 height 7
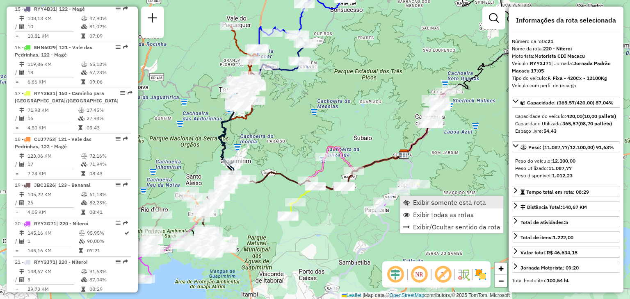
click at [440, 205] on span "Exibir somente esta rota" at bounding box center [449, 202] width 73 height 7
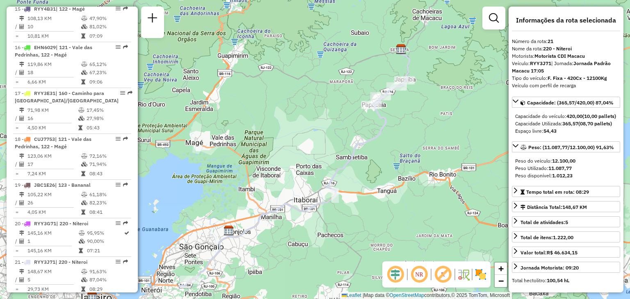
drag, startPoint x: 442, startPoint y: 141, endPoint x: 424, endPoint y: 156, distance: 24.1
click at [424, 156] on div "Janela de atendimento Grade de atendimento Capacidade Transportadoras Veículos …" at bounding box center [315, 149] width 630 height 299
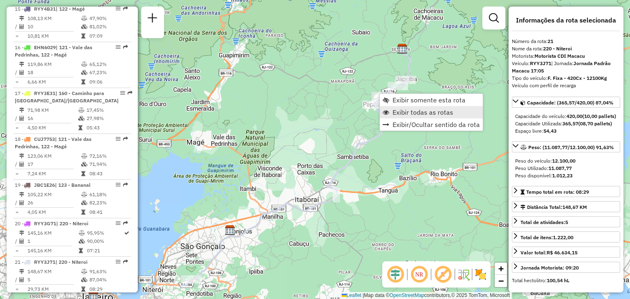
click at [406, 109] on span "Exibir todas as rotas" at bounding box center [422, 112] width 61 height 7
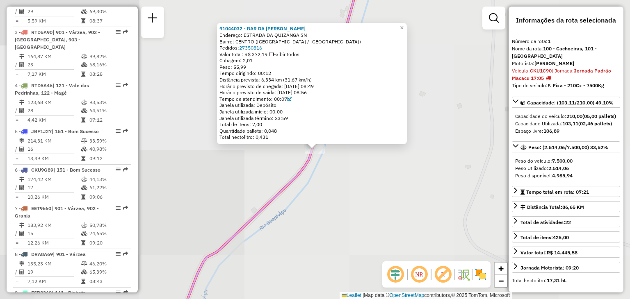
scroll to position [321, 0]
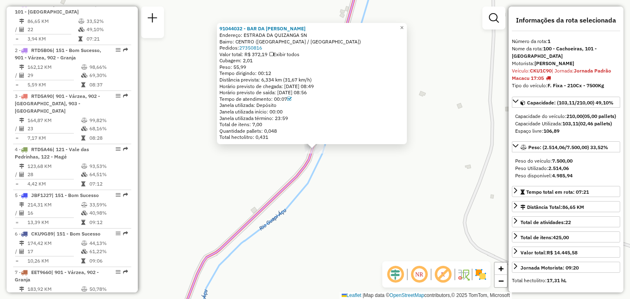
click at [368, 220] on div "91044032 - BAR DA [PERSON_NAME]: ESTRADA DA QUIZANGA SN Bairro: [GEOGRAPHIC_DAT…" at bounding box center [315, 149] width 630 height 299
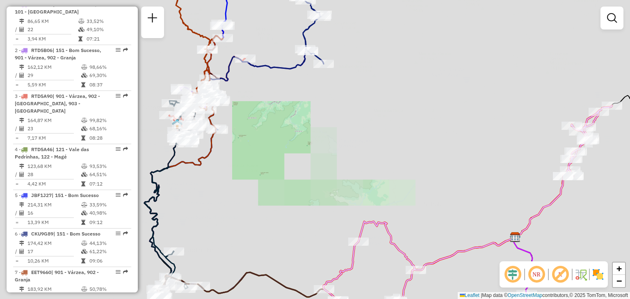
drag, startPoint x: 422, startPoint y: 231, endPoint x: 416, endPoint y: 95, distance: 135.9
click at [417, 101] on div "Janela de atendimento Grade de atendimento Capacidade Transportadoras Veículos …" at bounding box center [315, 149] width 630 height 299
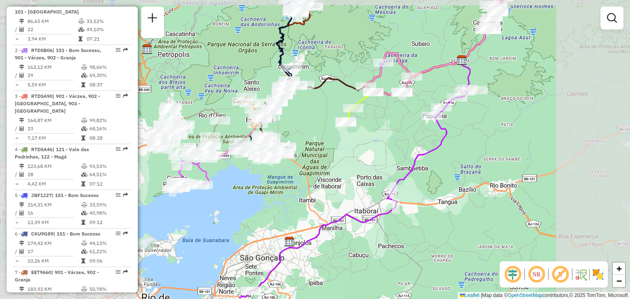
drag, startPoint x: 397, startPoint y: 120, endPoint x: 385, endPoint y: 140, distance: 23.5
click at [385, 140] on div "Janela de atendimento Grade de atendimento Capacidade Transportadoras Veículos …" at bounding box center [315, 149] width 630 height 299
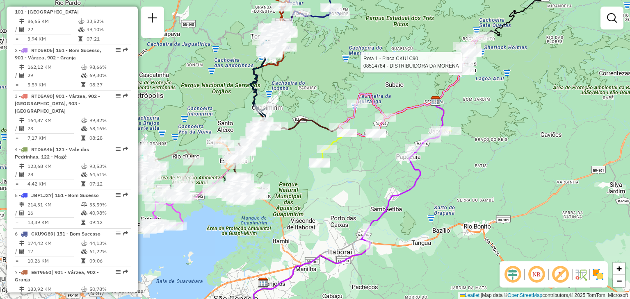
select select "**********"
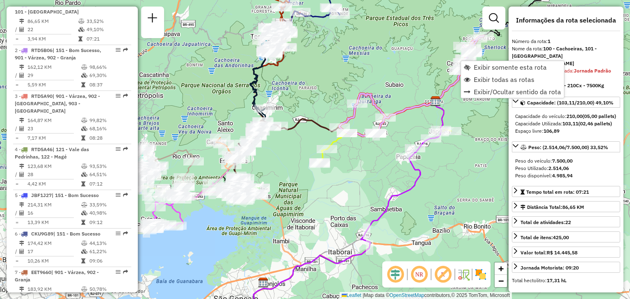
click at [376, 66] on div "Janela de atendimento Grade de atendimento Capacidade Transportadoras Veículos …" at bounding box center [315, 149] width 630 height 299
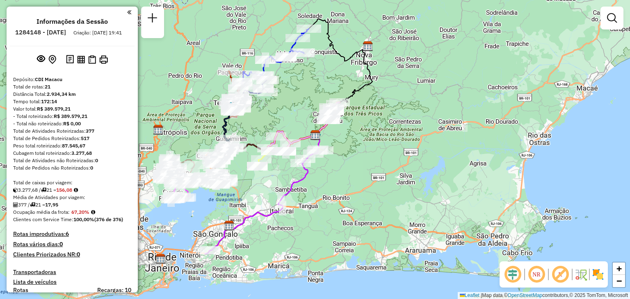
scroll to position [0, 0]
